Goal: Task Accomplishment & Management: Use online tool/utility

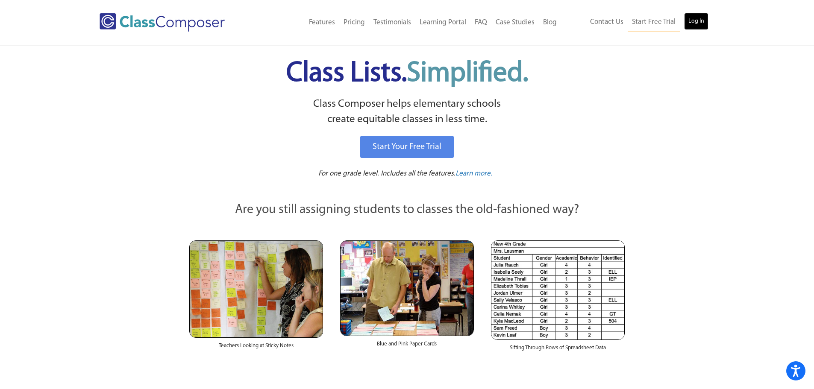
click at [701, 18] on link "Log In" at bounding box center [696, 21] width 24 height 17
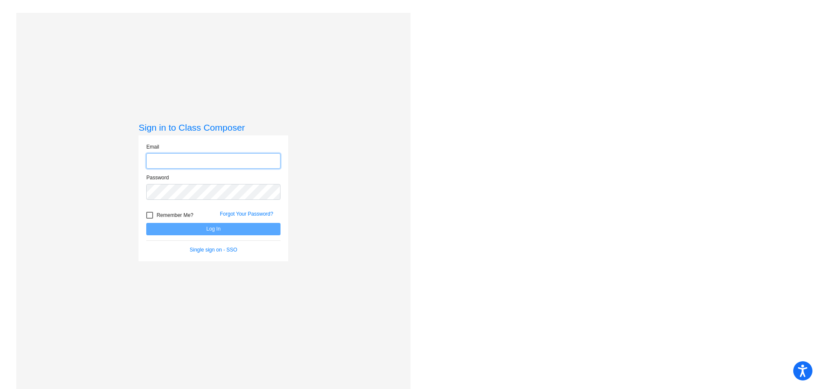
type input "[EMAIL_ADDRESS][DOMAIN_NAME]"
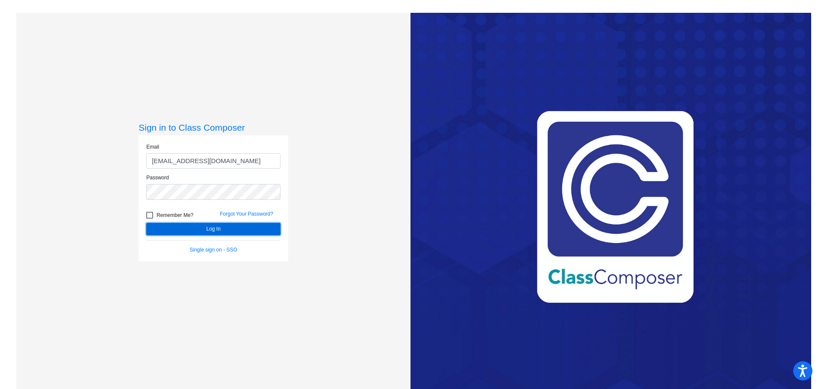
click at [233, 227] on button "Log In" at bounding box center [213, 229] width 134 height 12
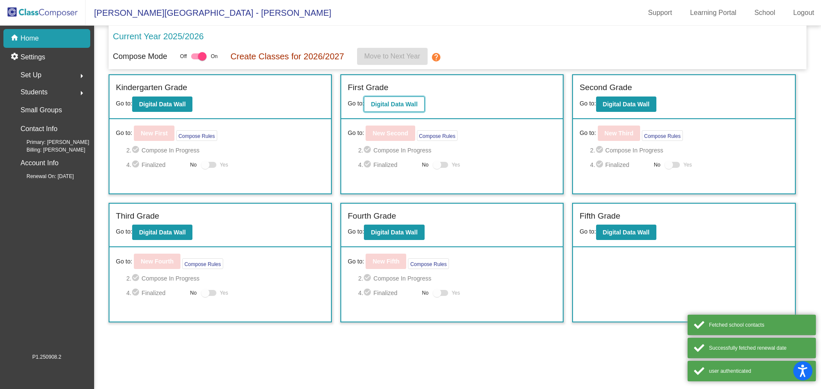
click at [386, 100] on button "Digital Data Wall" at bounding box center [394, 104] width 60 height 15
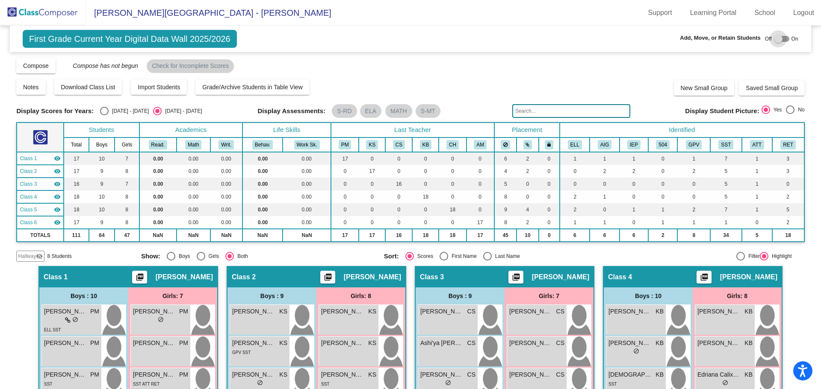
click at [783, 37] on div at bounding box center [781, 39] width 15 height 6
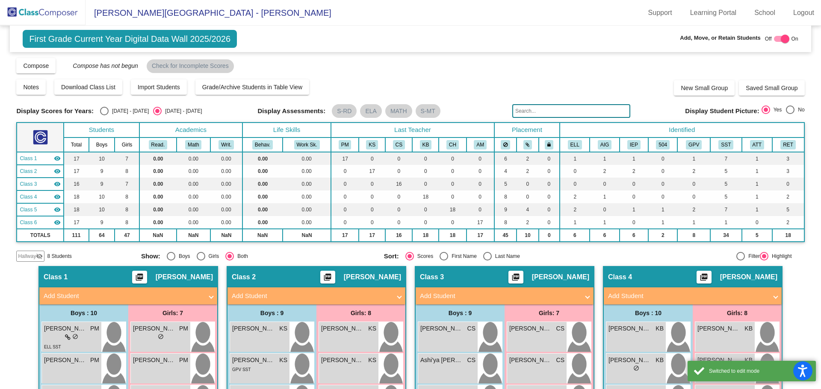
click at [783, 37] on div at bounding box center [785, 39] width 9 height 9
checkbox input "false"
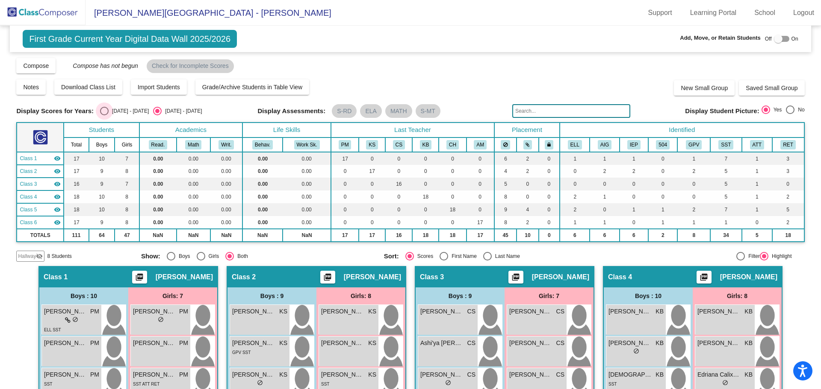
click at [104, 111] on div "Select an option" at bounding box center [104, 111] width 0 height 0
click at [104, 115] on input "2024 - 2025" at bounding box center [104, 115] width 0 height 0
radio input "true"
